Goal: Task Accomplishment & Management: Manage account settings

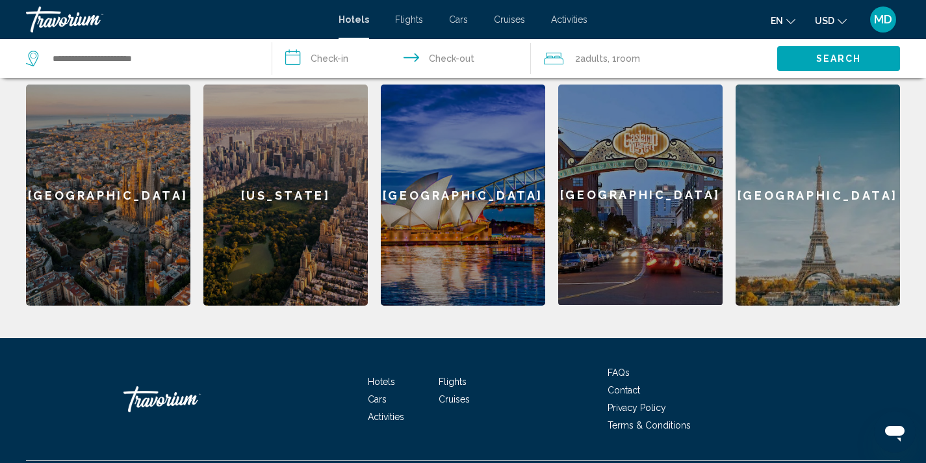
scroll to position [577, 0]
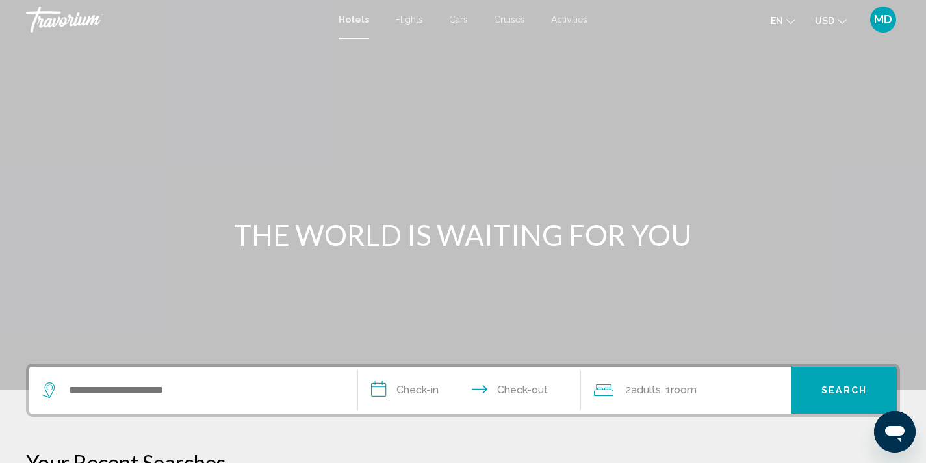
click at [882, 19] on span "MD" at bounding box center [883, 19] width 18 height 13
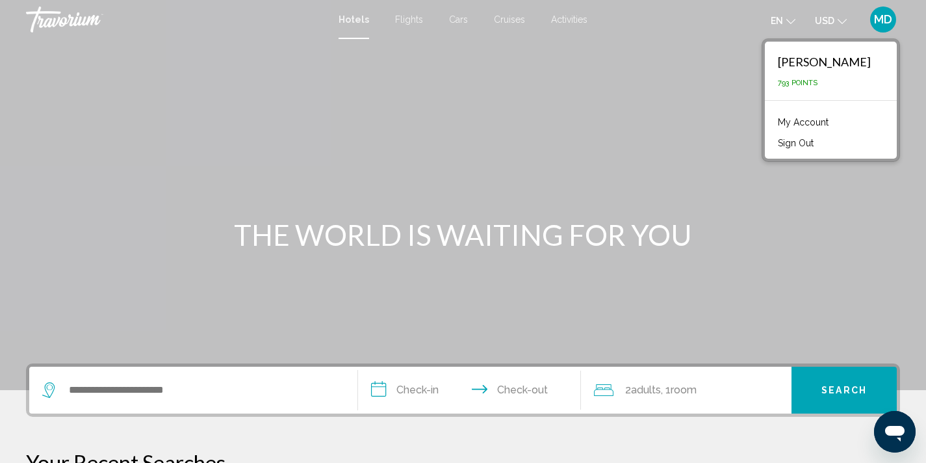
click at [835, 119] on link "My Account" at bounding box center [803, 122] width 64 height 17
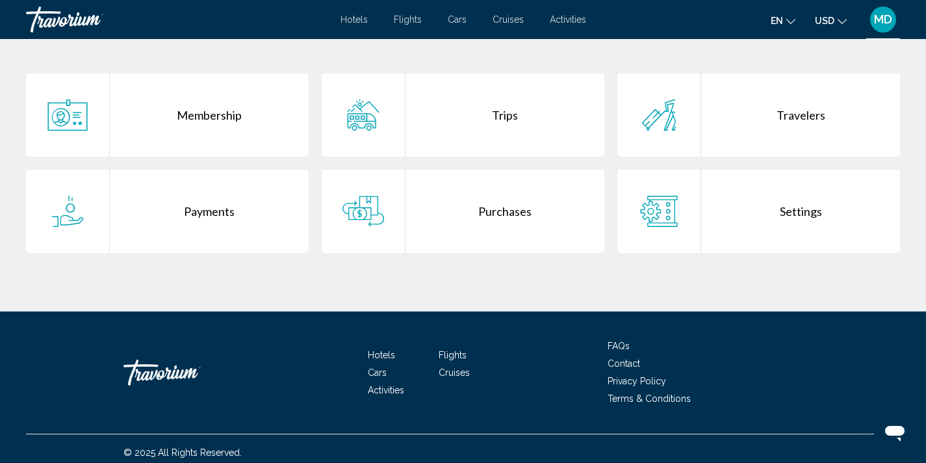
scroll to position [270, 0]
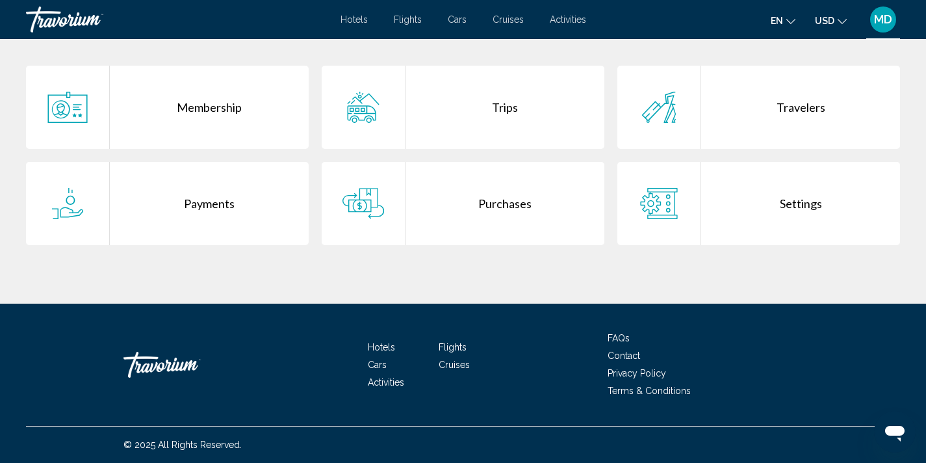
click at [882, 21] on span "MD" at bounding box center [883, 19] width 18 height 13
